Goal: Information Seeking & Learning: Check status

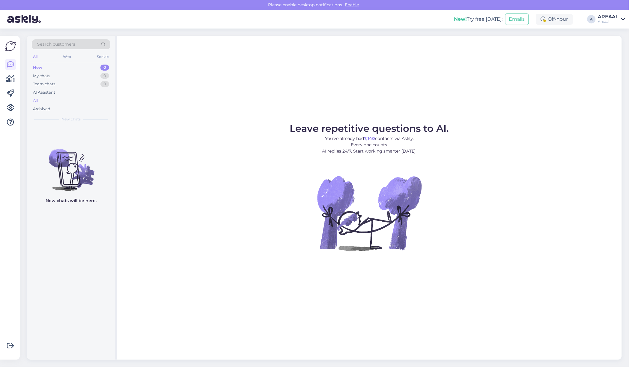
click at [72, 101] on div "All" at bounding box center [71, 100] width 79 height 8
click at [46, 99] on div "All" at bounding box center [71, 100] width 79 height 8
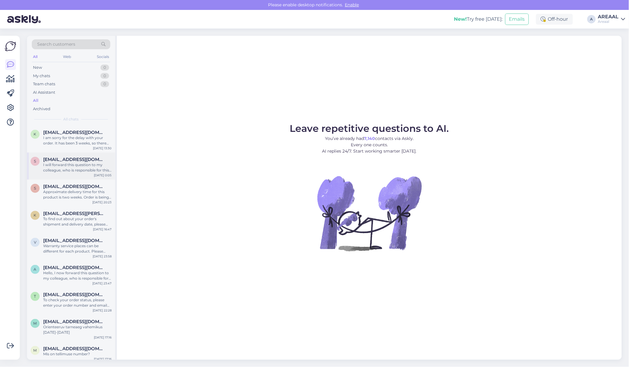
click at [83, 163] on div "I will forward this question to my colleague, who is responsible for this. The …" at bounding box center [77, 167] width 68 height 11
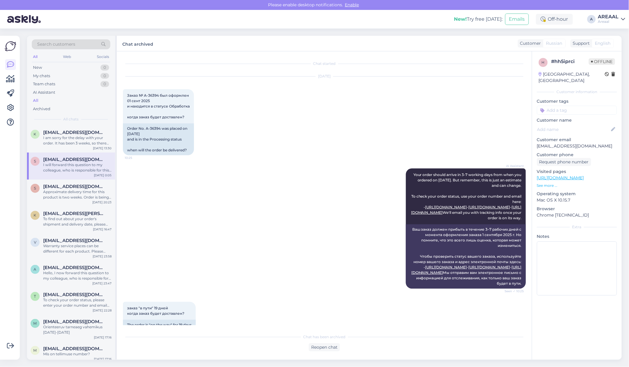
click at [305, 203] on div "AI Assistant Your order should arrive in 3-7 working days from when you ordered…" at bounding box center [324, 228] width 403 height 133
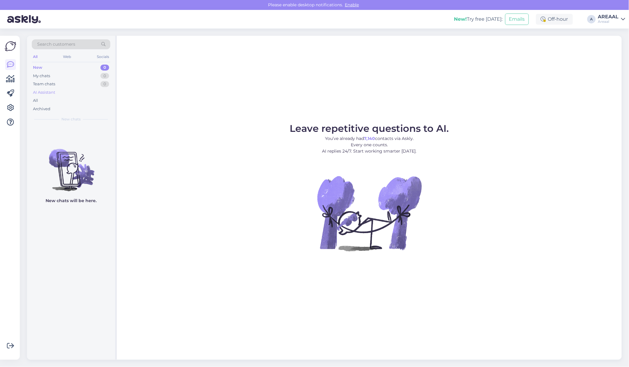
click at [82, 93] on div "AI Assistant" at bounding box center [71, 92] width 79 height 8
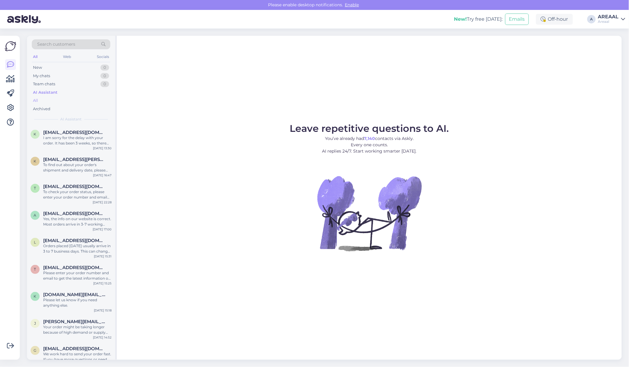
click at [79, 101] on div "All" at bounding box center [71, 100] width 79 height 8
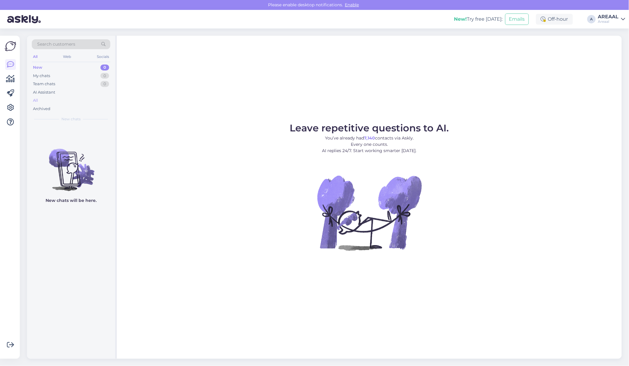
click at [71, 103] on div "All" at bounding box center [71, 100] width 79 height 8
click at [88, 105] on div "Archived" at bounding box center [71, 109] width 79 height 8
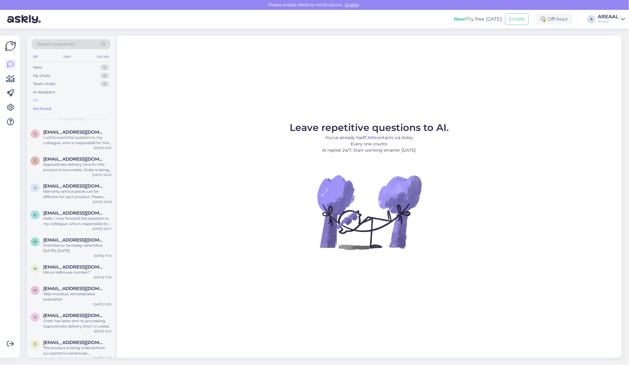
click at [89, 103] on div "All" at bounding box center [71, 100] width 79 height 8
